Goal: Task Accomplishment & Management: Use online tool/utility

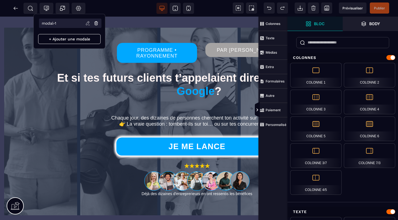
click at [88, 22] on icon at bounding box center [87, 23] width 3 height 4
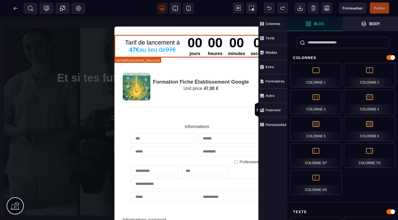
click at [181, 36] on div "Tarif de lancement à 47€ au lieu de 97€ 00 jours 00 heures 00 minutes 00 second…" at bounding box center [196, 46] width 165 height 23
select select "*****"
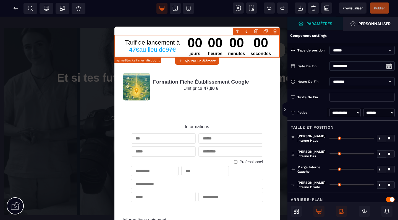
type input "*"
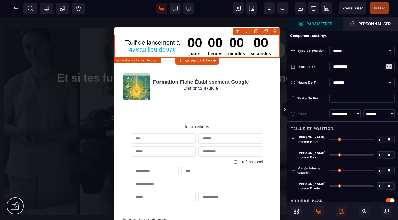
select select "*****"
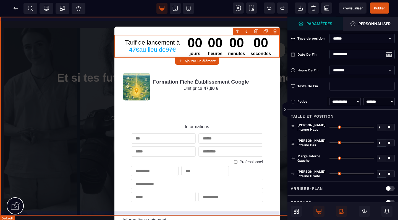
select select "**********"
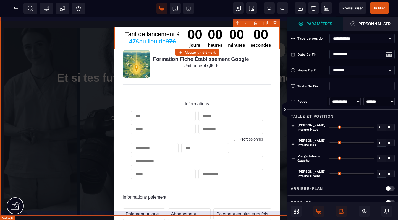
click at [346, 87] on input "text" at bounding box center [361, 85] width 65 height 9
type input "**********"
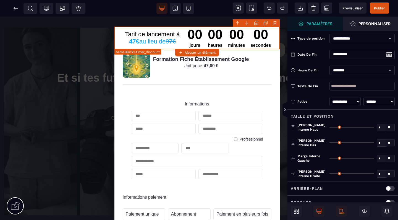
click at [366, 95] on div "**********" at bounding box center [342, 101] width 110 height 15
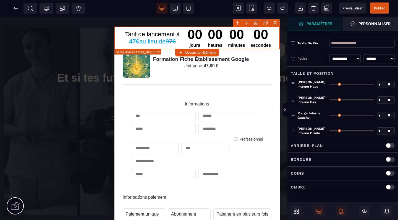
scroll to position [43, 0]
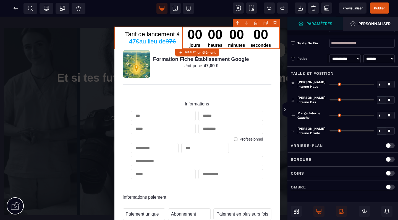
click at [204, 31] on div "00 jours 00 heures 00 minutes 00 secondes EXPIRÉ" at bounding box center [229, 38] width 89 height 23
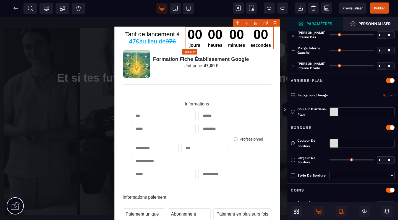
type input "*"
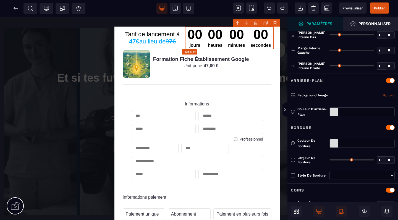
scroll to position [0, 0]
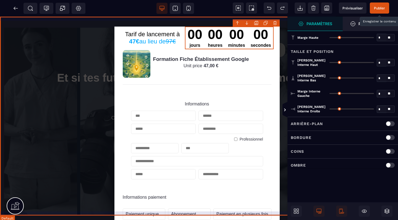
click at [378, 6] on span "Publier" at bounding box center [379, 8] width 11 height 4
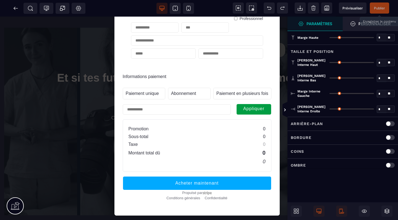
scroll to position [128, 0]
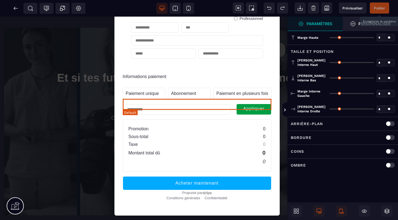
click at [171, 105] on input "text" at bounding box center [177, 109] width 108 height 10
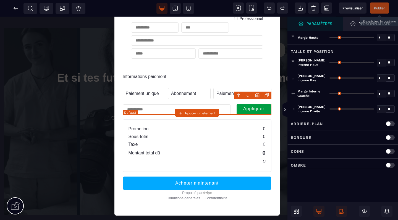
click at [233, 104] on div "Appliquer" at bounding box center [197, 109] width 149 height 11
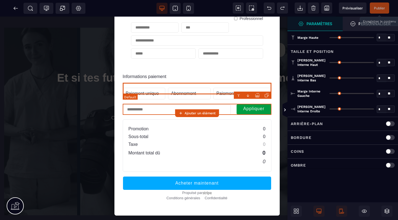
click at [211, 88] on div "Paiement unique Label Name Abonnement Label Name Paiement en plusieurs fois Lab…" at bounding box center [197, 94] width 149 height 12
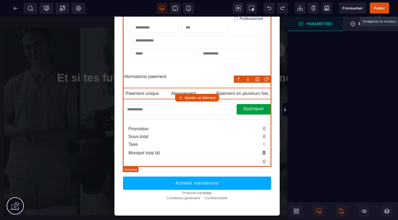
click at [204, 77] on div "Informations Professionnel Informations paiement Paiement unique Label Name Abo…" at bounding box center [197, 71] width 149 height 202
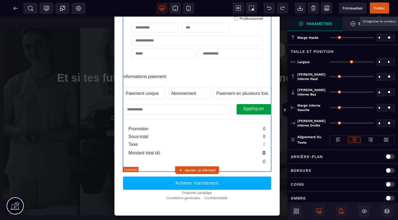
type input "*"
type input "***"
type input "*"
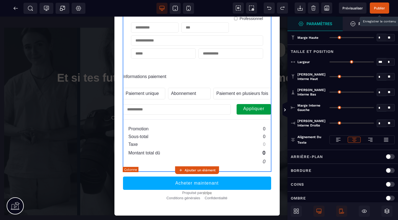
type input "*"
click at [384, 7] on span "Publier" at bounding box center [379, 8] width 11 height 4
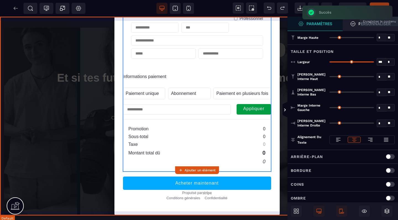
click at [72, 47] on div "Tarif de lancement à 47€ au lieu de 97€ 00 jours 00 heures 00 minutes 00 second…" at bounding box center [199, 118] width 398 height 203
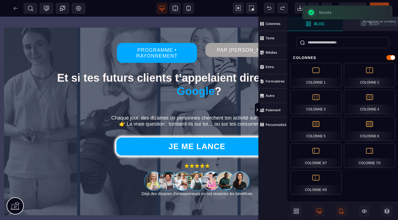
click at [18, 9] on div "SEO Tracking Popup Réglages Body" at bounding box center [44, 8] width 86 height 11
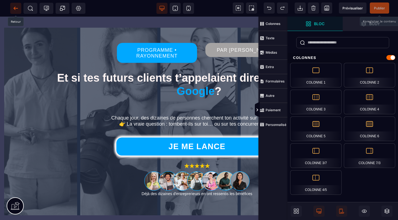
click at [15, 7] on icon at bounding box center [15, 8] width 2 height 3
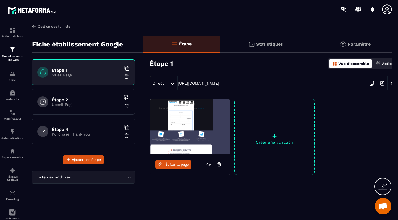
click at [34, 28] on img at bounding box center [33, 26] width 5 height 5
click at [35, 27] on img at bounding box center [33, 26] width 5 height 5
click at [34, 27] on img at bounding box center [33, 26] width 5 height 5
click at [34, 26] on img at bounding box center [33, 26] width 5 height 5
click at [17, 55] on p "Tunnel de vente Site web" at bounding box center [12, 58] width 22 height 8
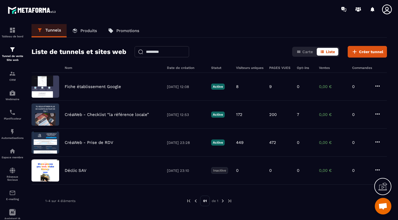
click at [88, 33] on link "Produits" at bounding box center [85, 30] width 36 height 13
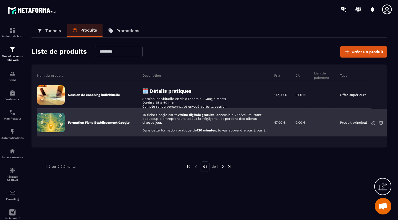
click at [88, 121] on p "Formation Fiche Établissement Google" at bounding box center [99, 122] width 62 height 4
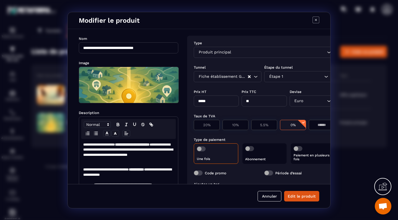
click at [198, 173] on span "Modal window" at bounding box center [198, 172] width 9 height 5
click at [292, 194] on button "Edit le produit" at bounding box center [301, 196] width 35 height 10
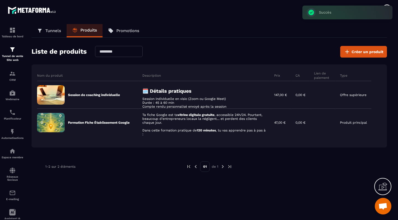
click at [54, 30] on p "Tunnels" at bounding box center [53, 30] width 16 height 5
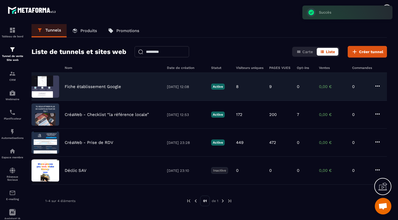
click at [101, 91] on div "Fiche établissement Google [DATE] 12:08 Active 8 9 0 0,00 € 0" at bounding box center [208, 87] width 355 height 28
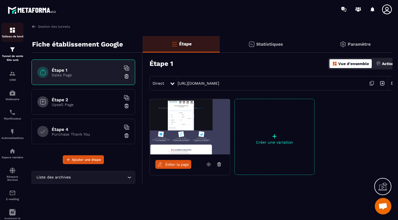
click at [14, 31] on img at bounding box center [12, 30] width 7 height 7
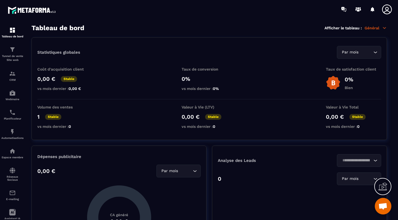
click at [184, 28] on div "Tableau de bord Afficher le tableau : Général" at bounding box center [208, 28] width 355 height 8
click at [380, 30] on p "Général" at bounding box center [375, 27] width 22 height 5
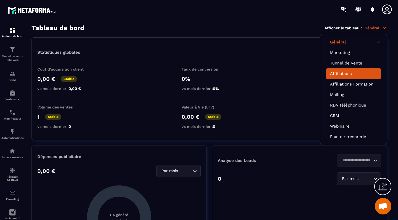
click at [342, 72] on link "Affiliations" at bounding box center [353, 73] width 47 height 5
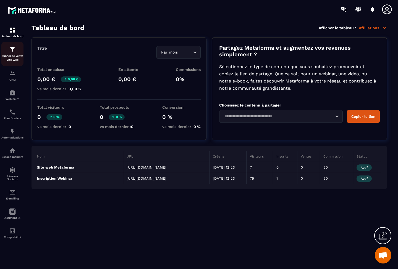
click at [12, 52] on img at bounding box center [12, 49] width 7 height 7
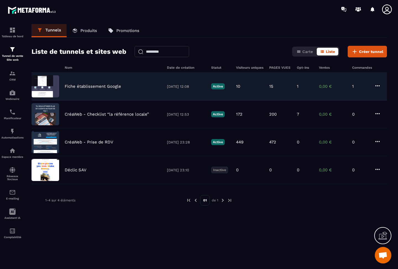
click at [110, 87] on p "Fiche établissement Google" at bounding box center [93, 86] width 56 height 5
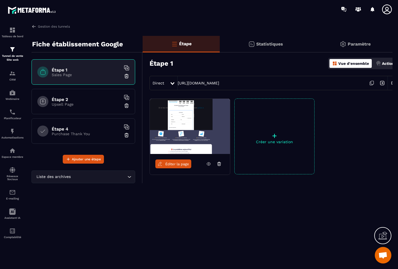
click at [184, 167] on link "Éditer la page" at bounding box center [173, 164] width 36 height 9
